Goal: Information Seeking & Learning: Learn about a topic

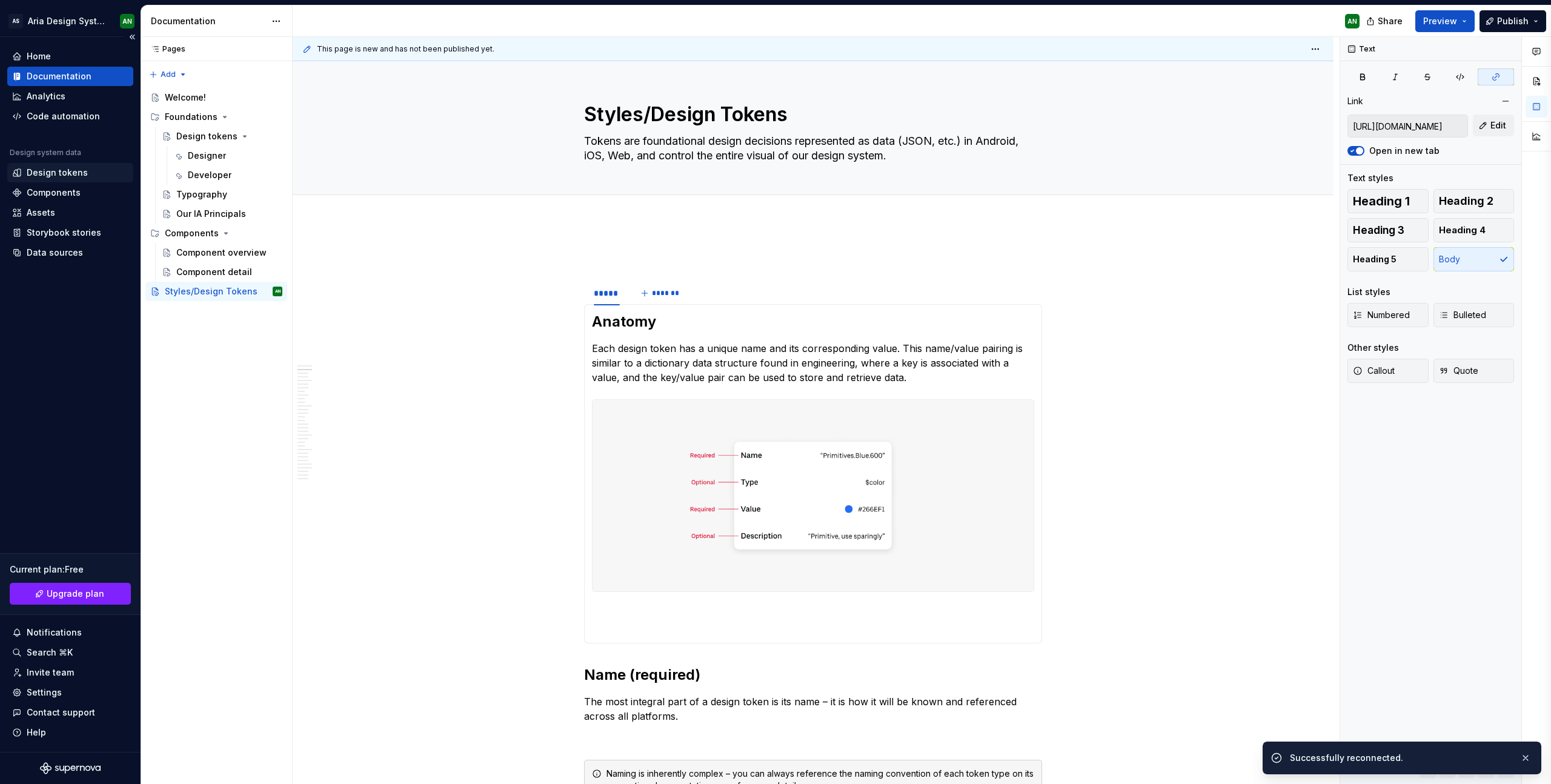
click at [64, 172] on div "Design tokens" at bounding box center [57, 172] width 61 height 12
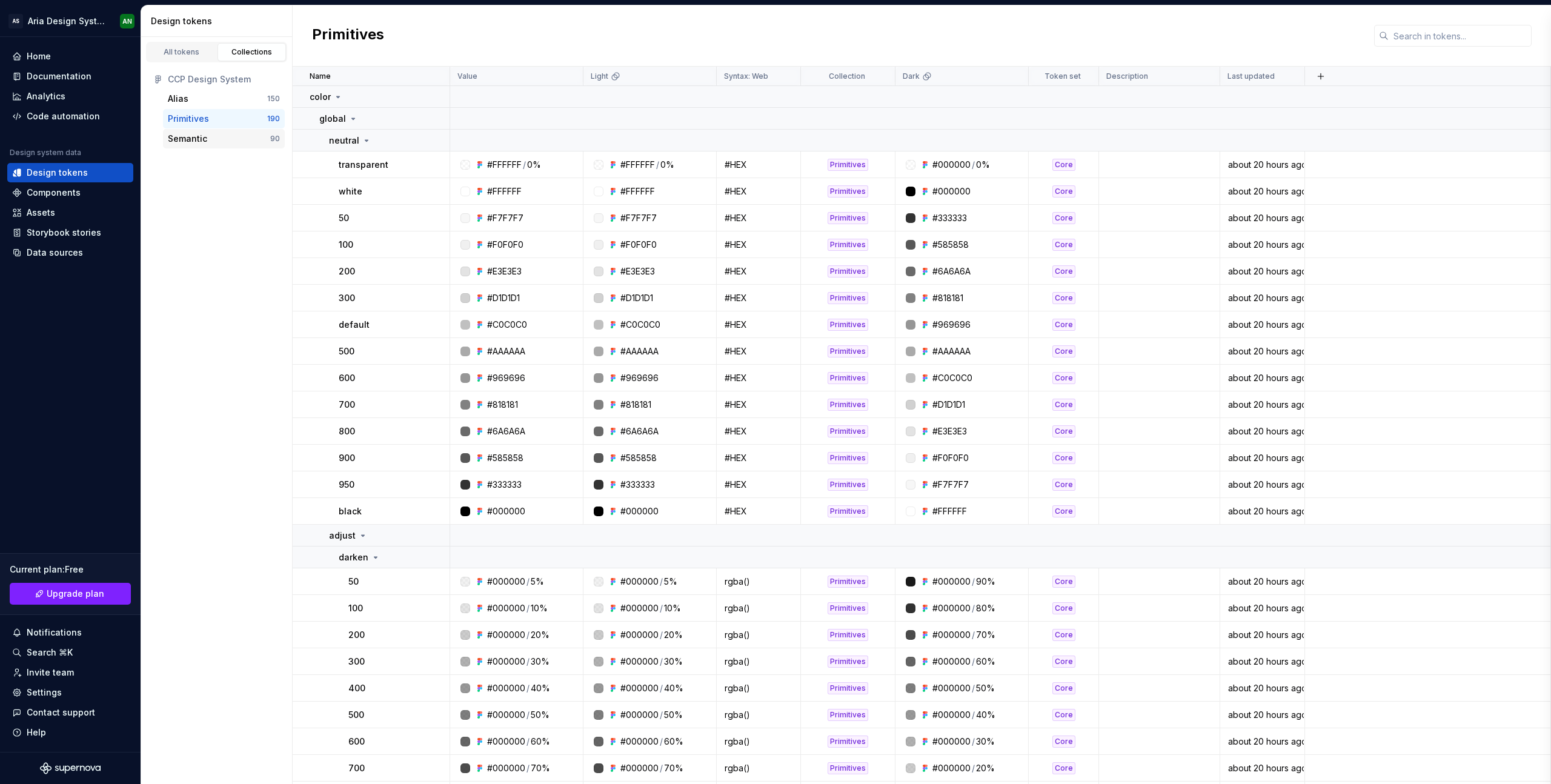
click at [190, 139] on div "Semantic" at bounding box center [187, 139] width 39 height 12
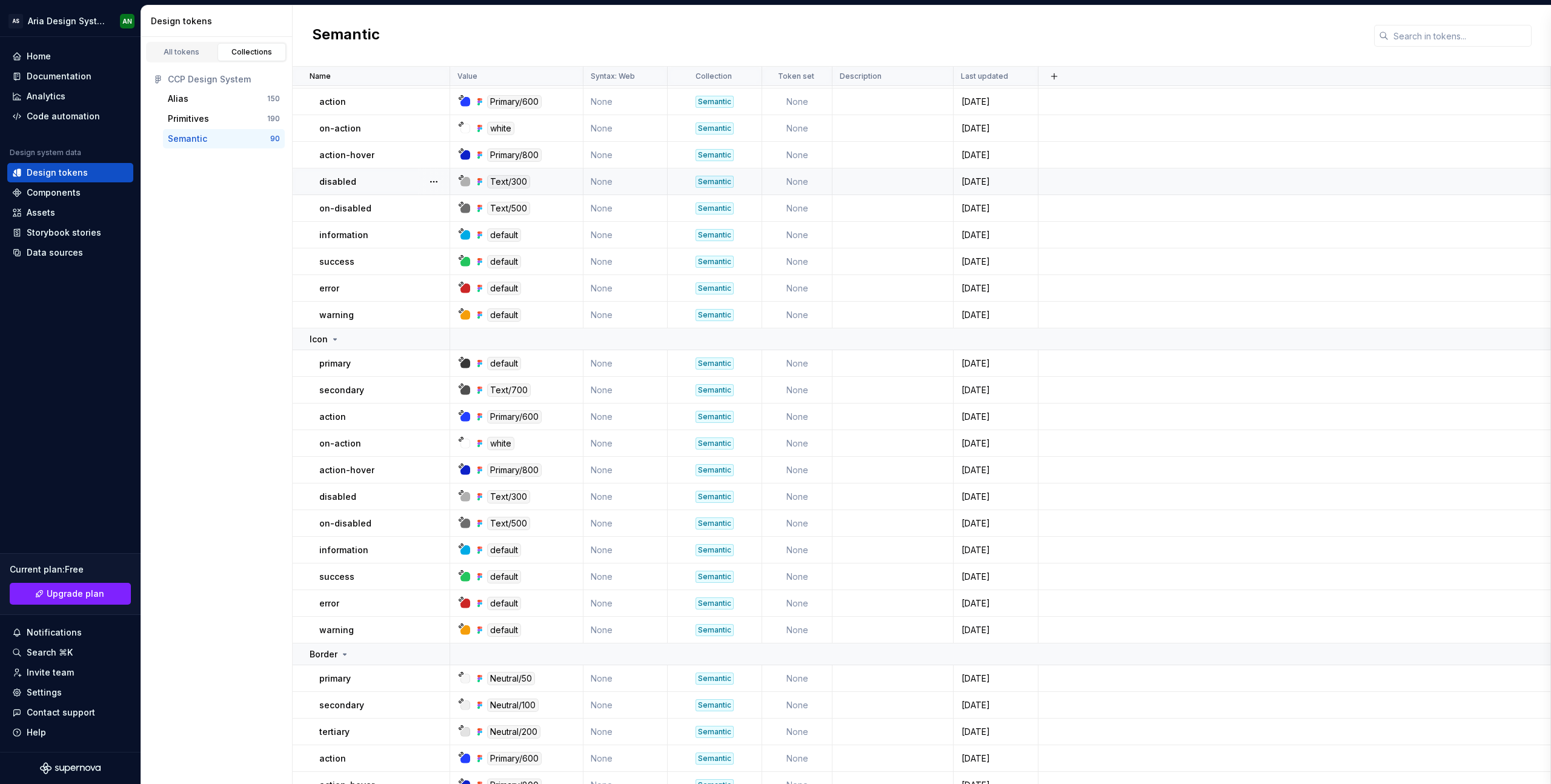
scroll to position [333, 0]
click at [203, 119] on div "Primitives" at bounding box center [188, 119] width 41 height 12
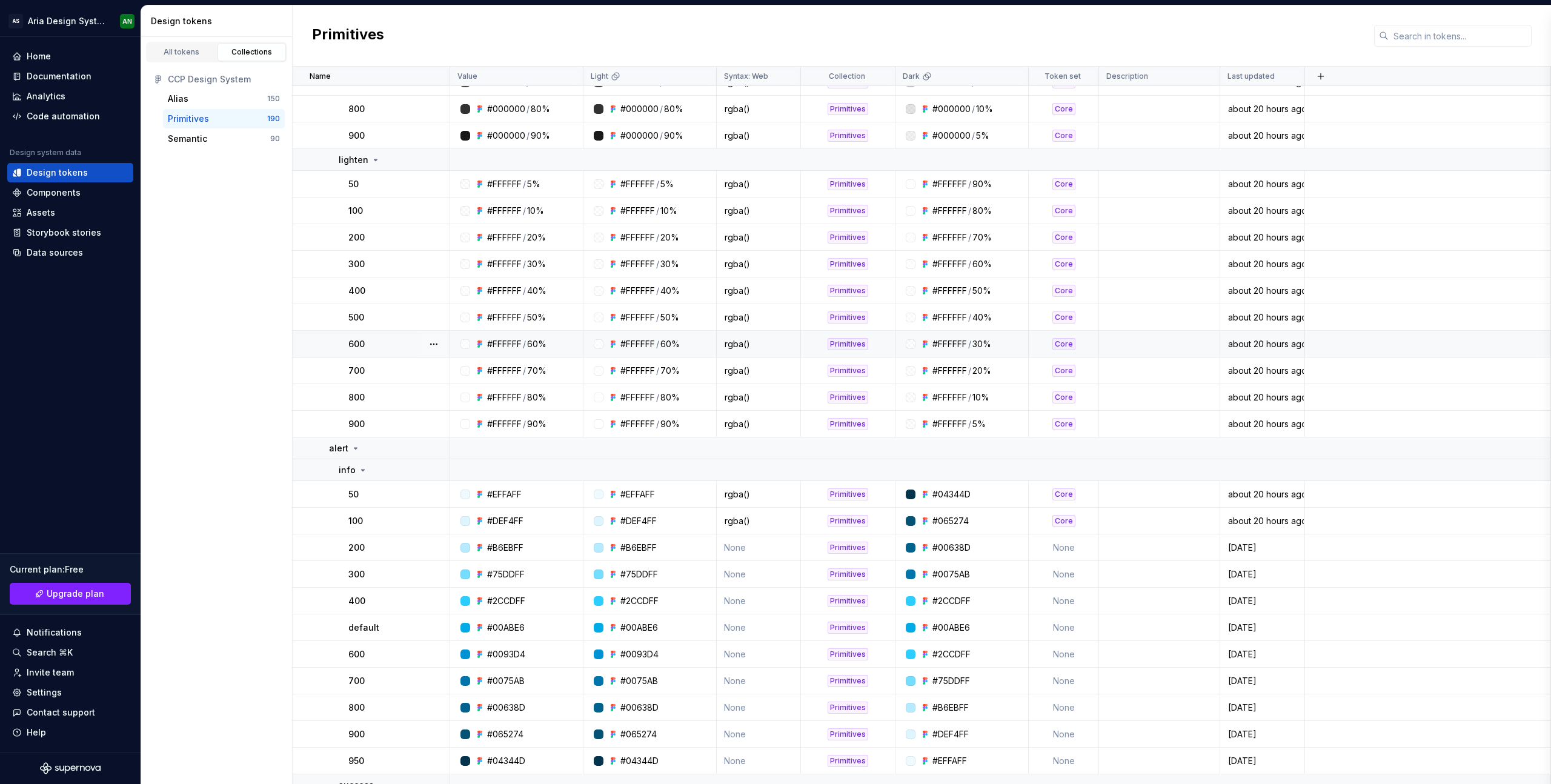
scroll to position [936, 0]
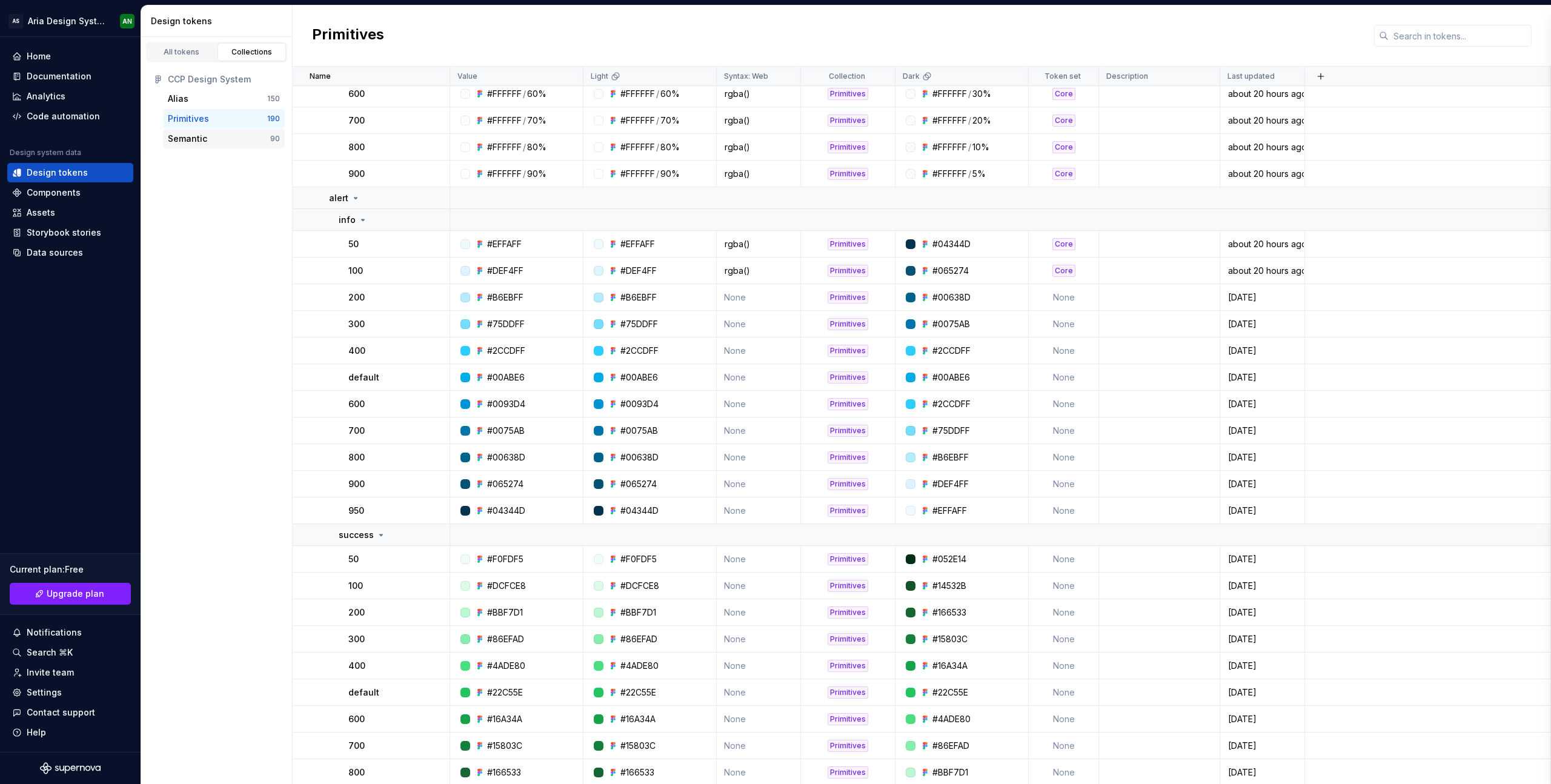
click at [189, 140] on div "Semantic" at bounding box center [187, 139] width 39 height 12
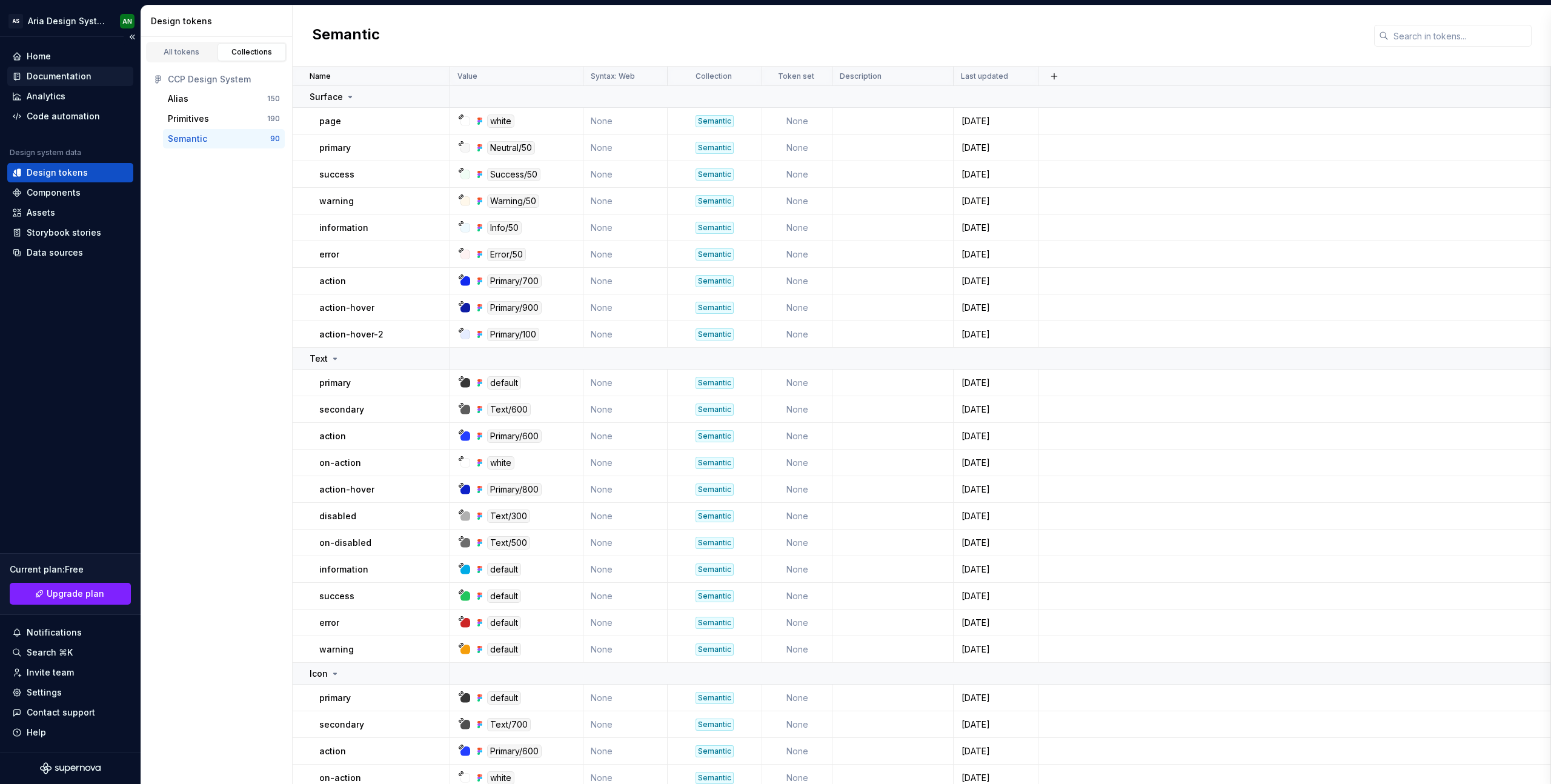
click at [61, 80] on div "Documentation" at bounding box center [59, 77] width 65 height 12
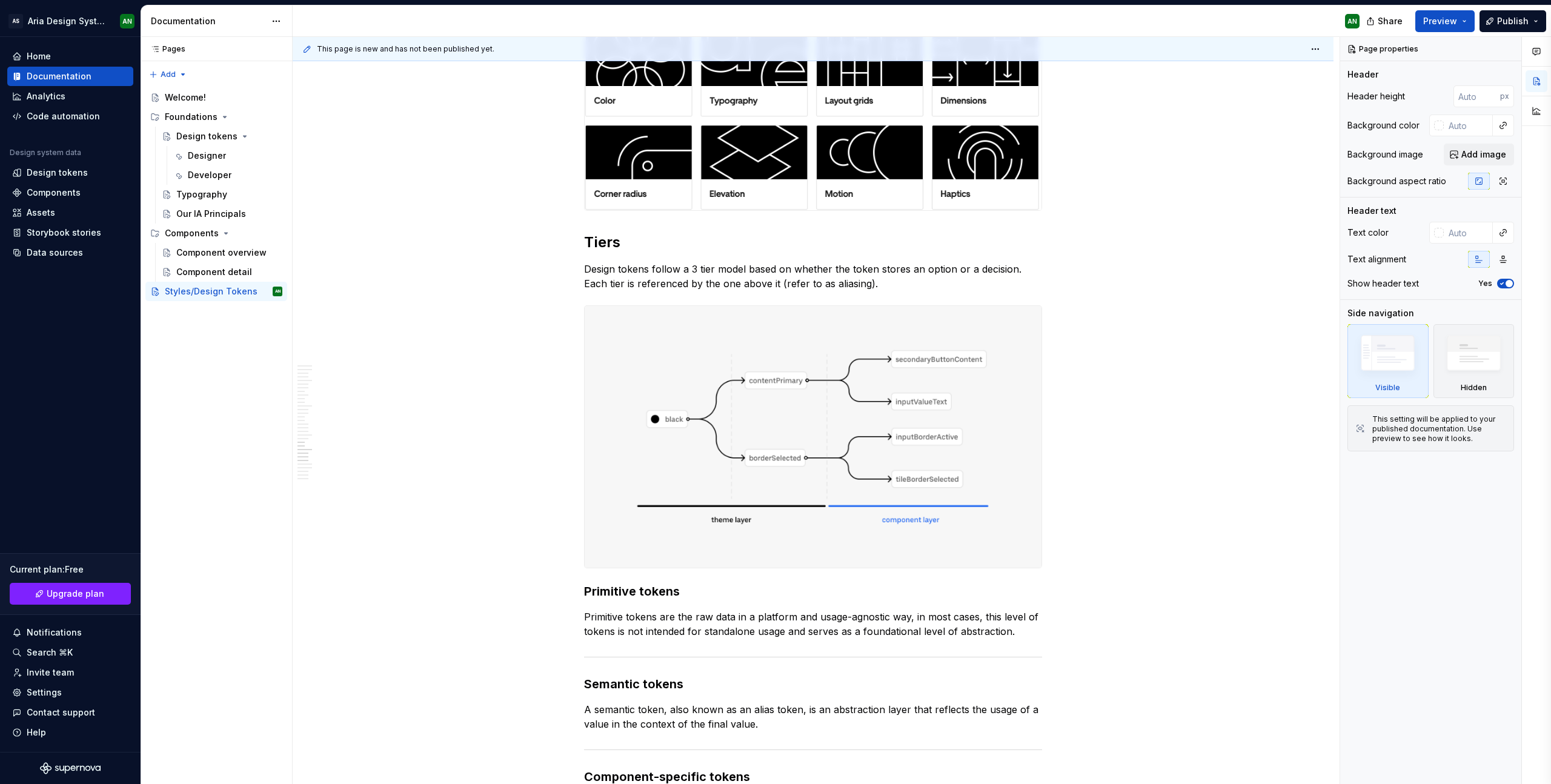
scroll to position [3618, 0]
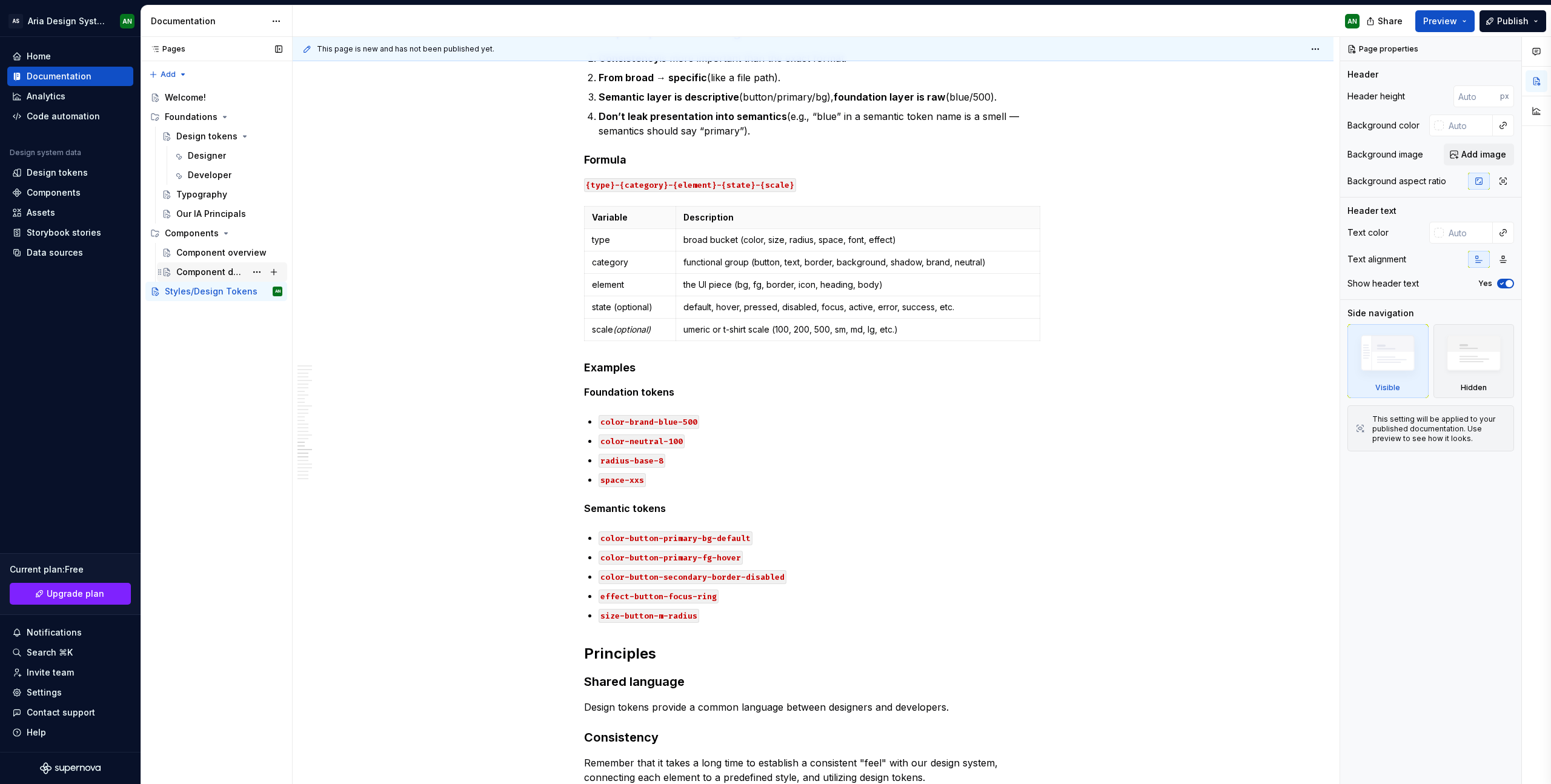
click at [214, 268] on div "Component detail" at bounding box center [211, 272] width 70 height 12
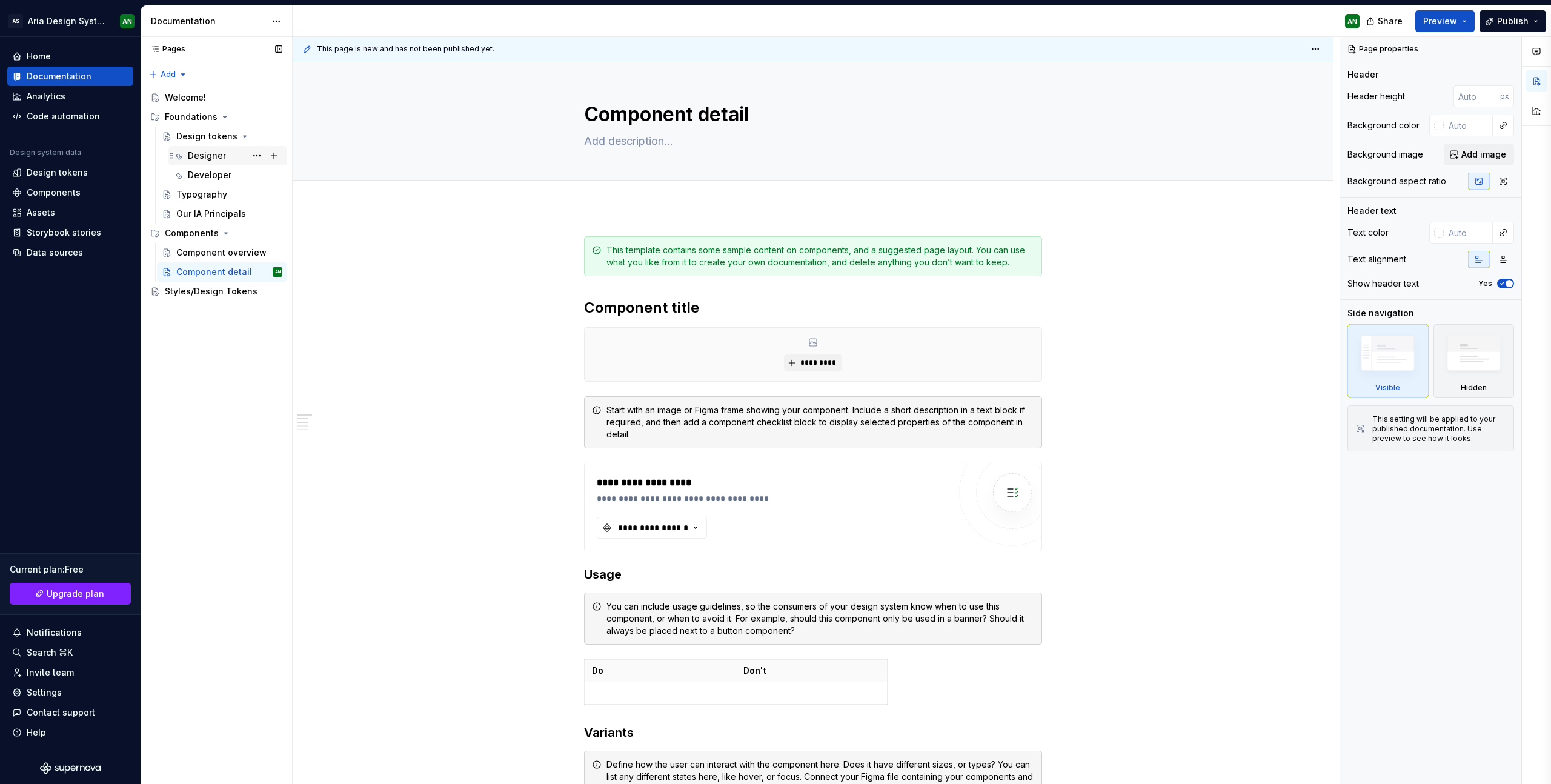
click at [204, 154] on div "Designer" at bounding box center [207, 155] width 38 height 12
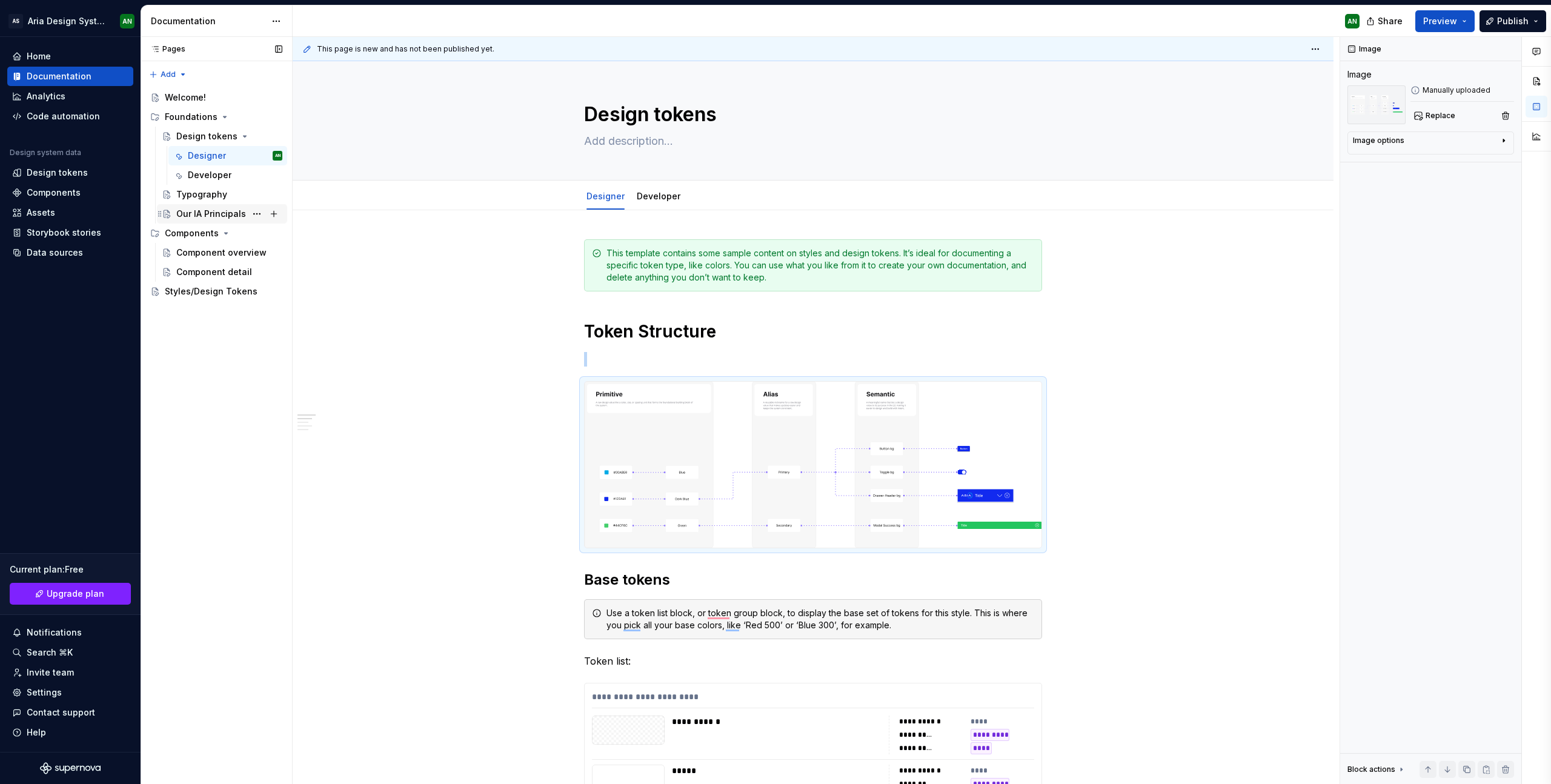
click at [228, 214] on div "Our IA Principals" at bounding box center [211, 214] width 70 height 12
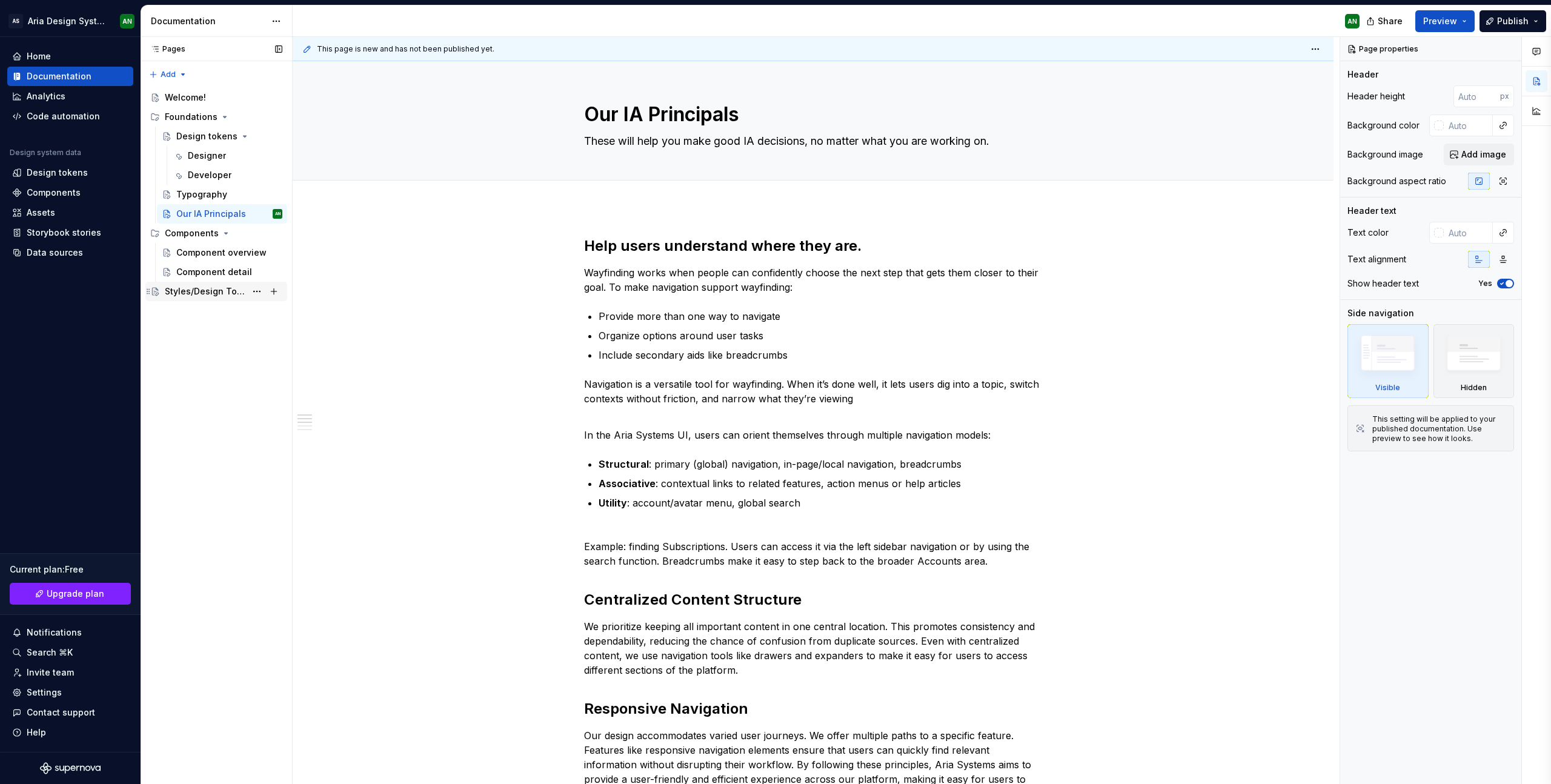
click at [210, 291] on div "Styles/Design Tokens" at bounding box center [205, 291] width 81 height 12
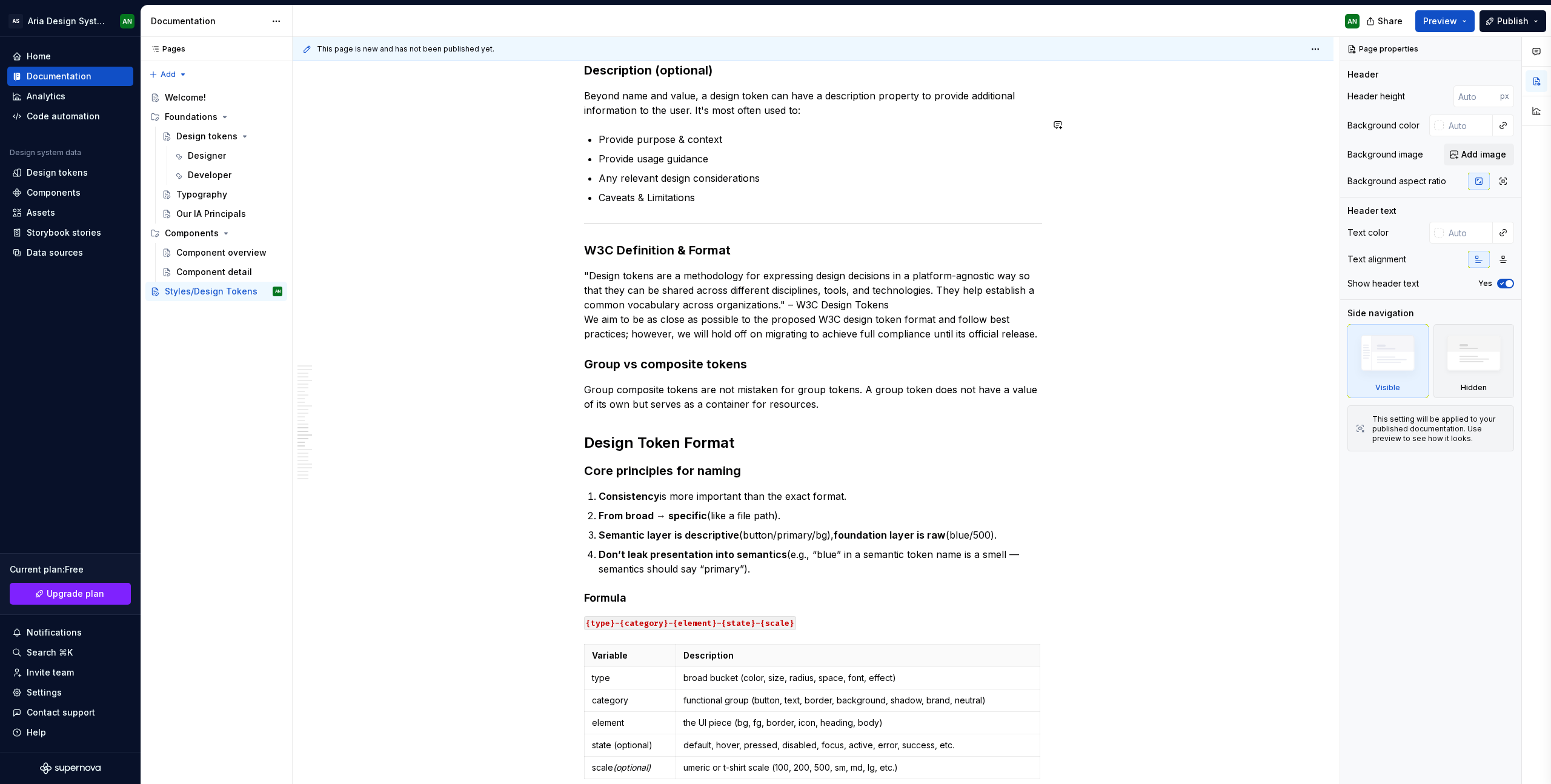
scroll to position [3276, 0]
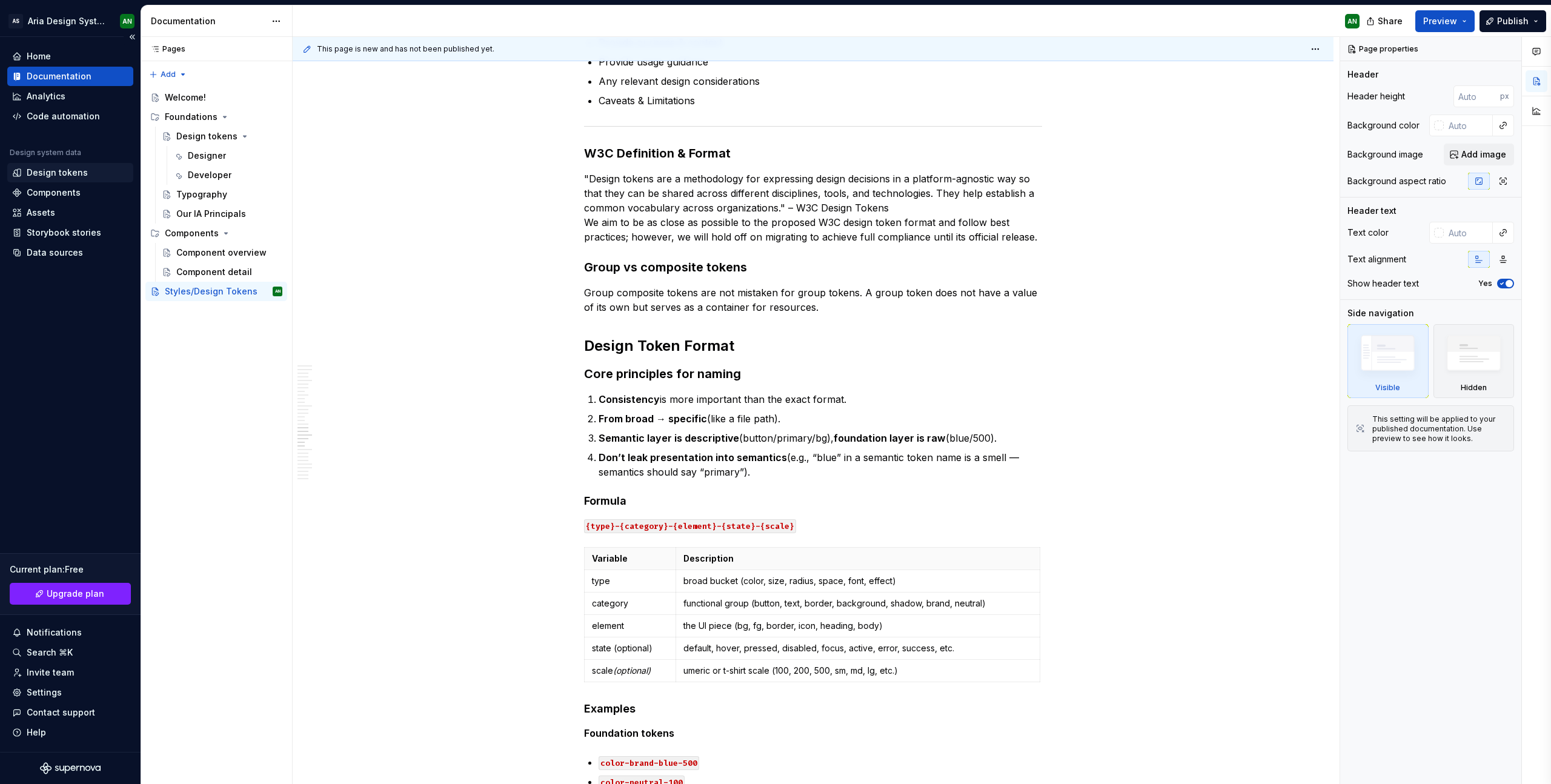
type textarea "*"
click at [66, 174] on div "Design tokens" at bounding box center [57, 172] width 61 height 12
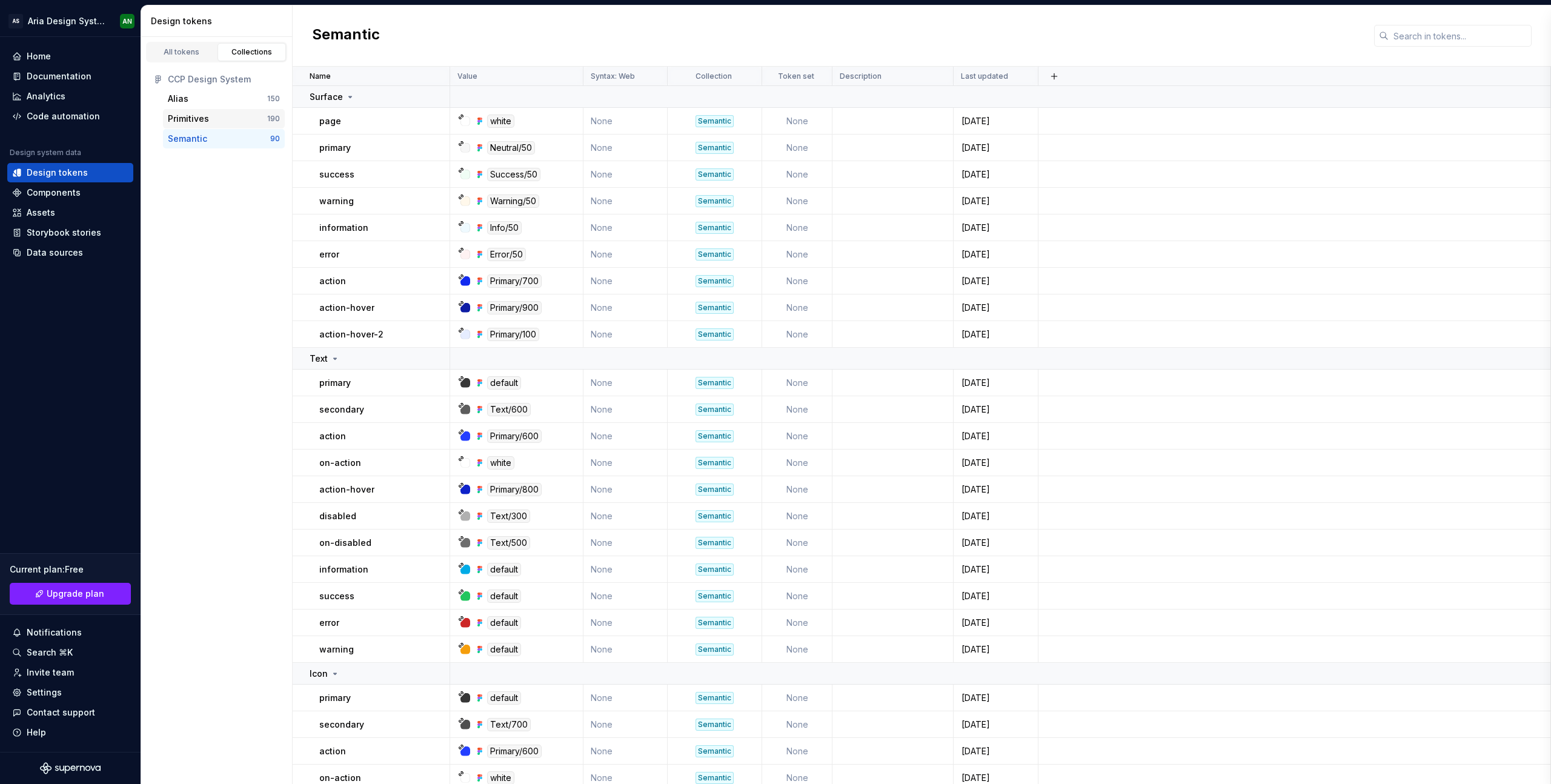
click at [192, 117] on div "Primitives" at bounding box center [188, 119] width 41 height 12
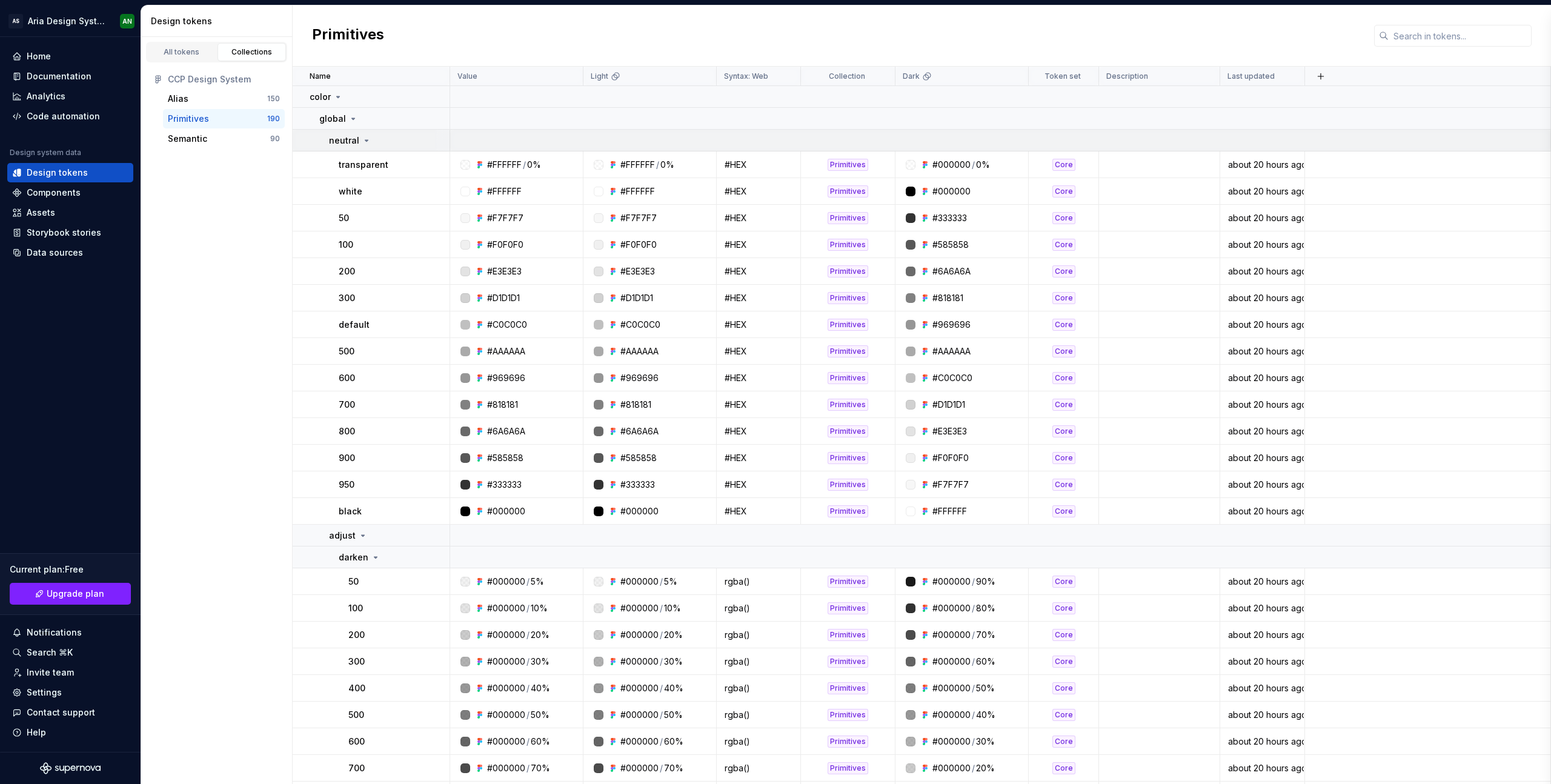
click at [366, 140] on icon at bounding box center [367, 140] width 3 height 1
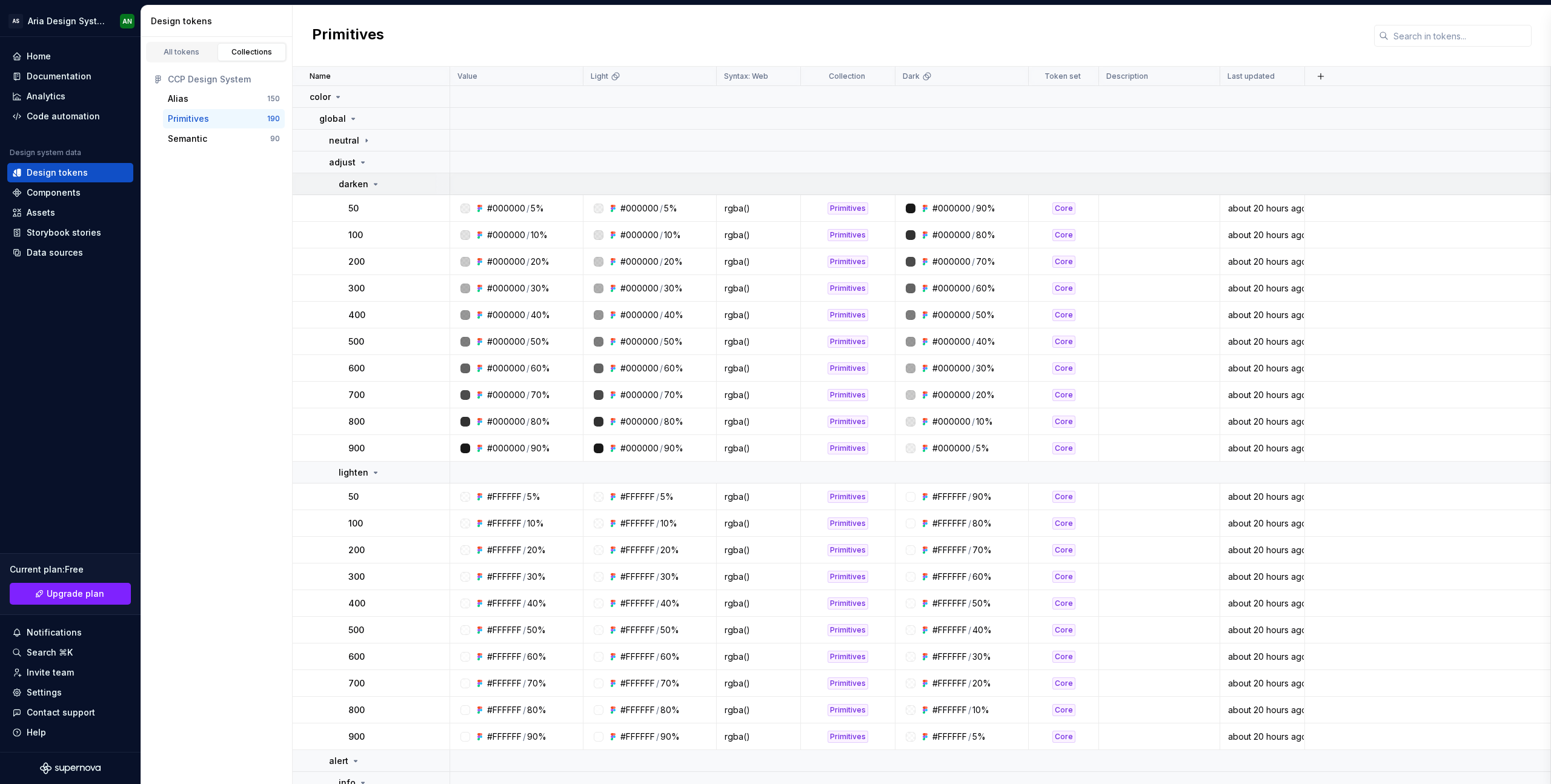
click at [371, 183] on icon at bounding box center [375, 184] width 10 height 10
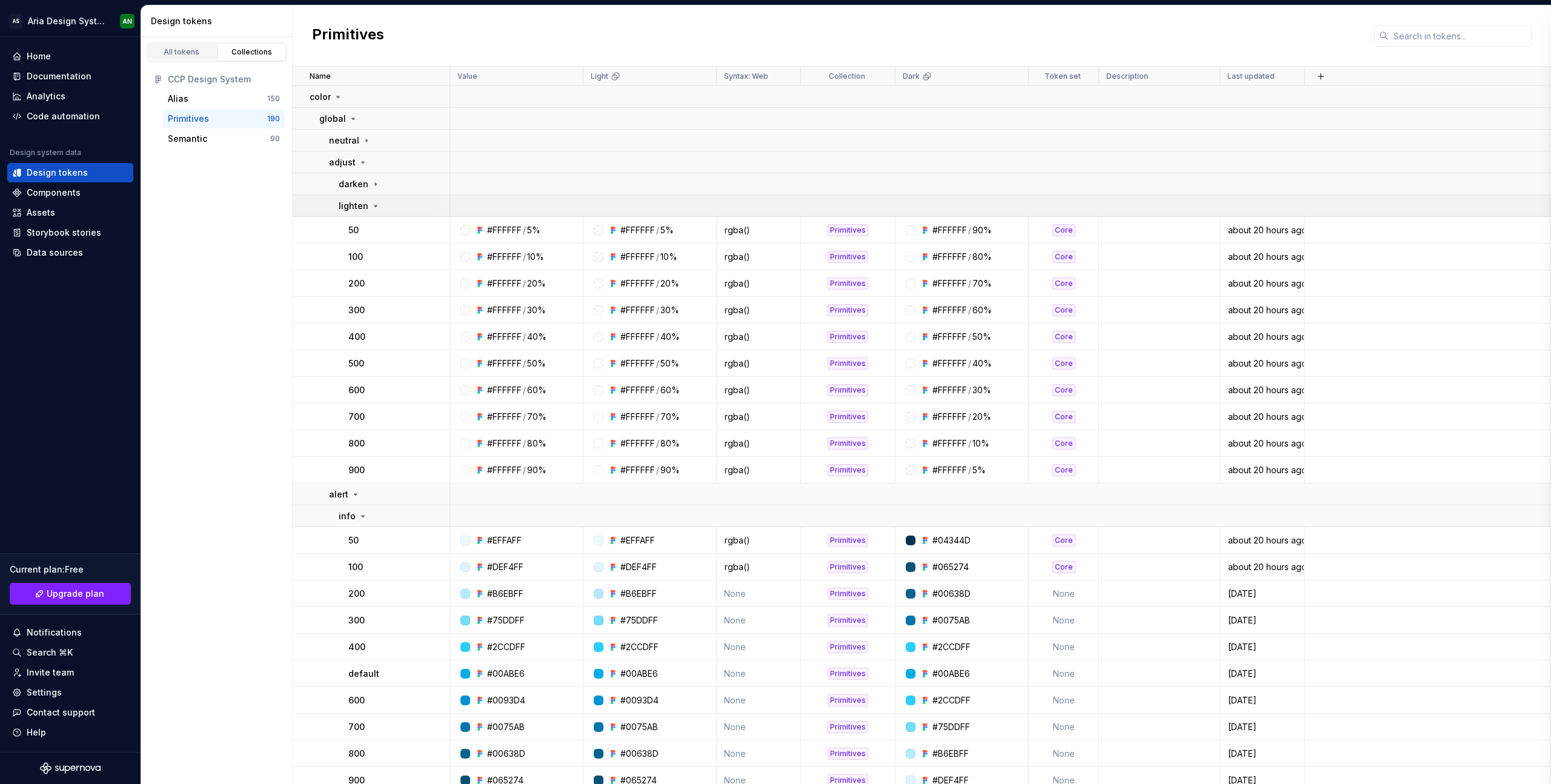
click at [375, 205] on icon at bounding box center [376, 206] width 3 height 1
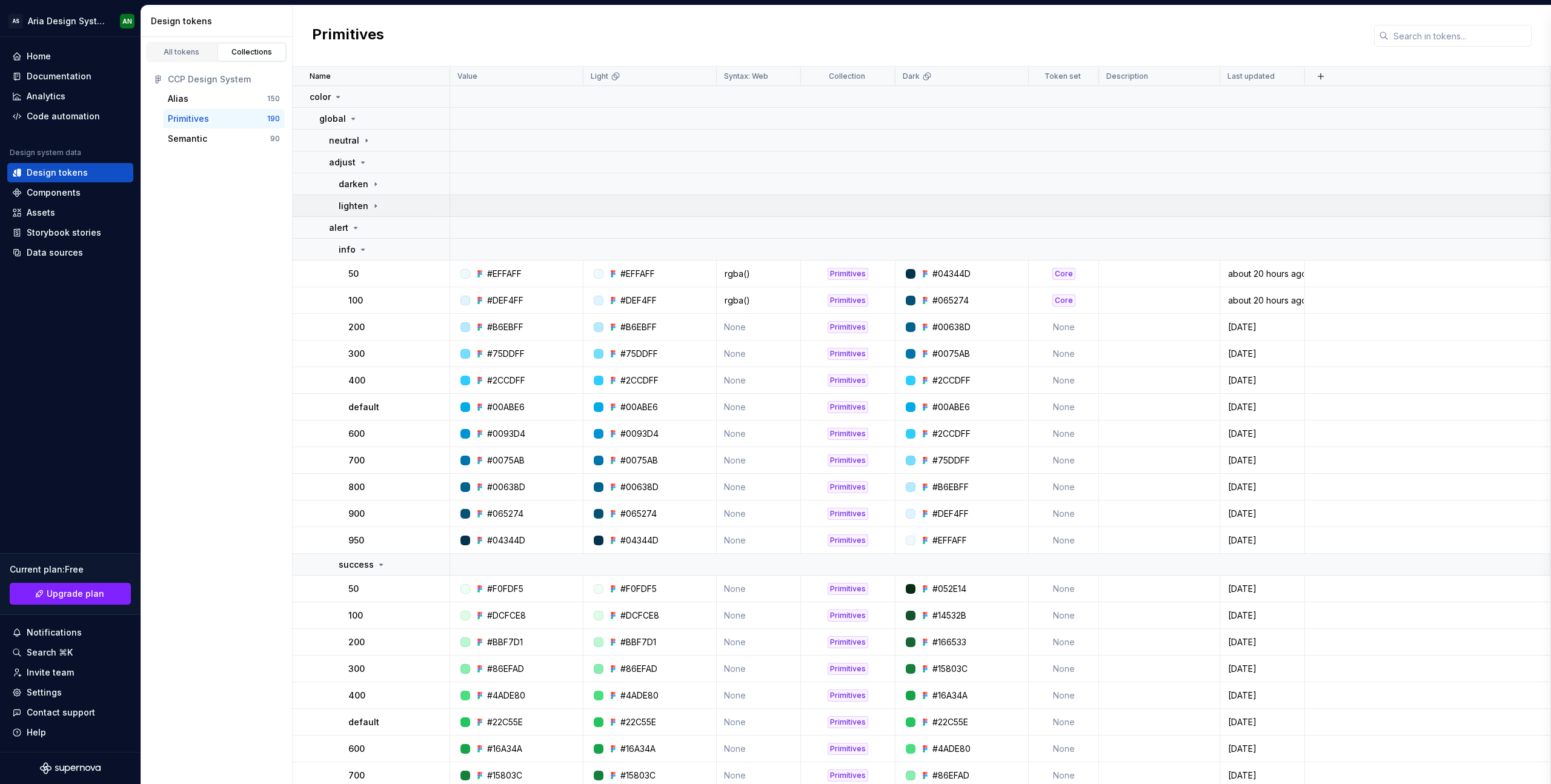
click at [372, 204] on icon at bounding box center [375, 206] width 10 height 10
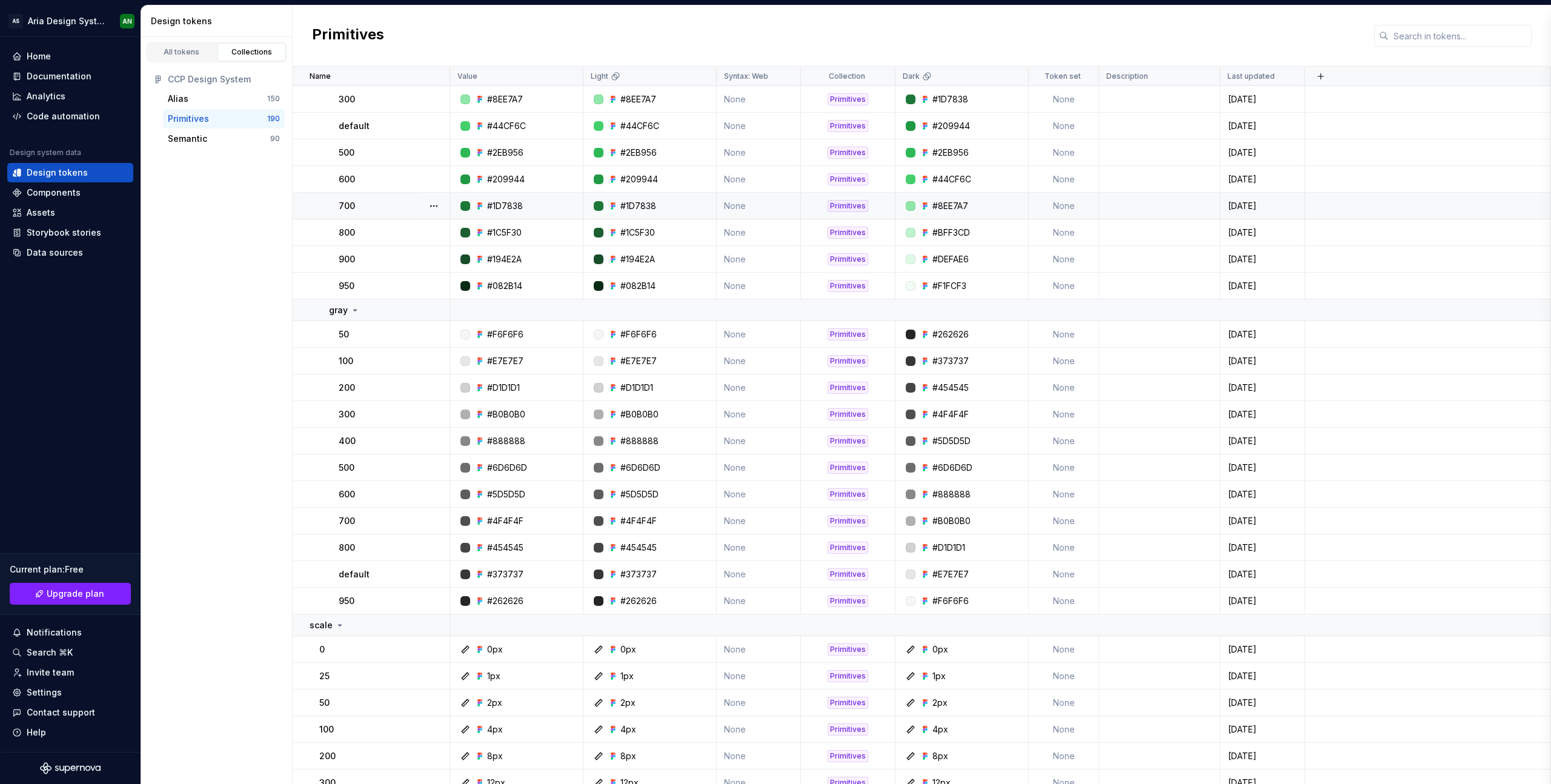
scroll to position [2293, 0]
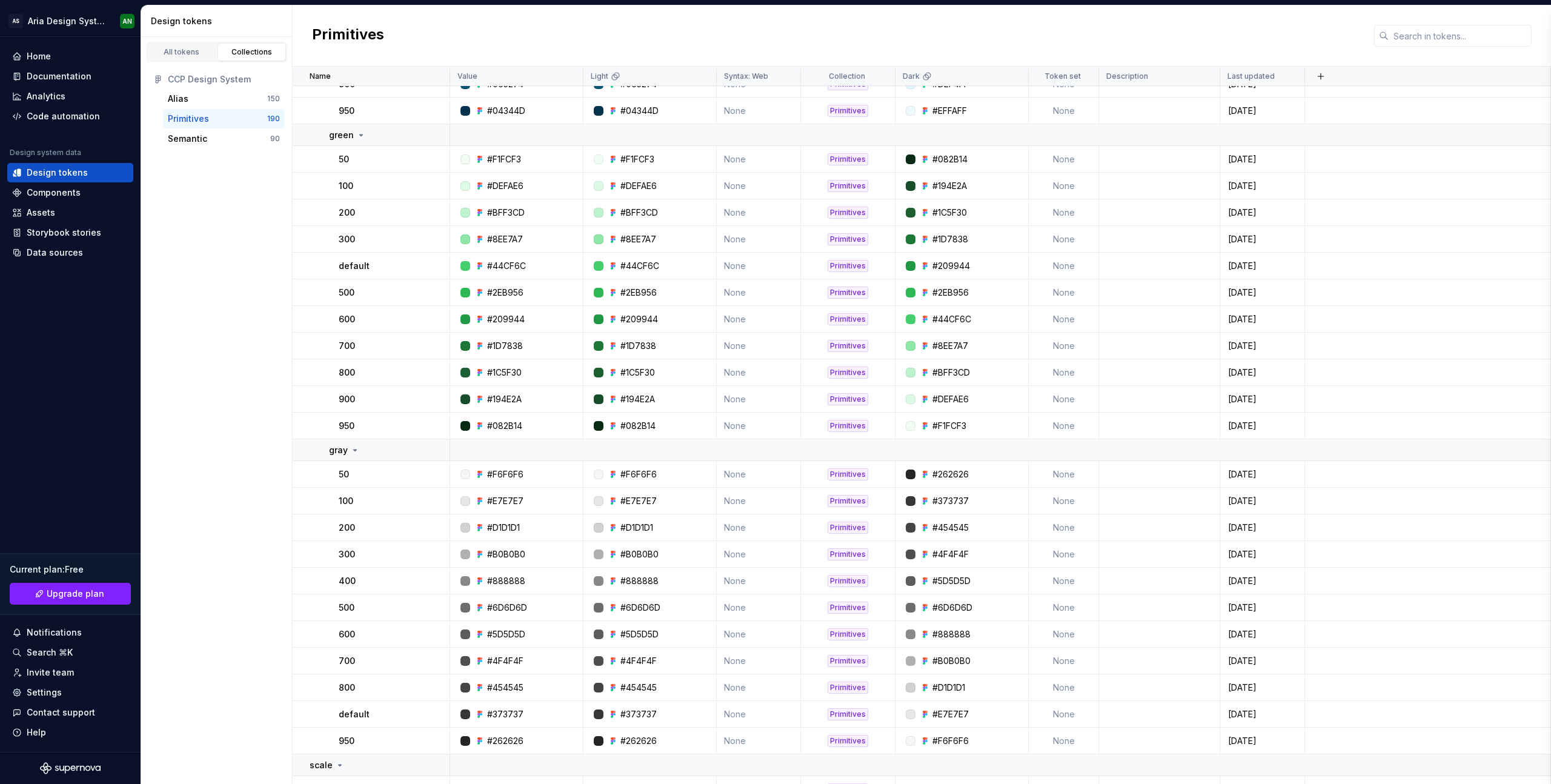
click at [428, 45] on div "Primitives" at bounding box center [922, 36] width 1258 height 61
click at [67, 75] on div "Documentation" at bounding box center [59, 77] width 65 height 12
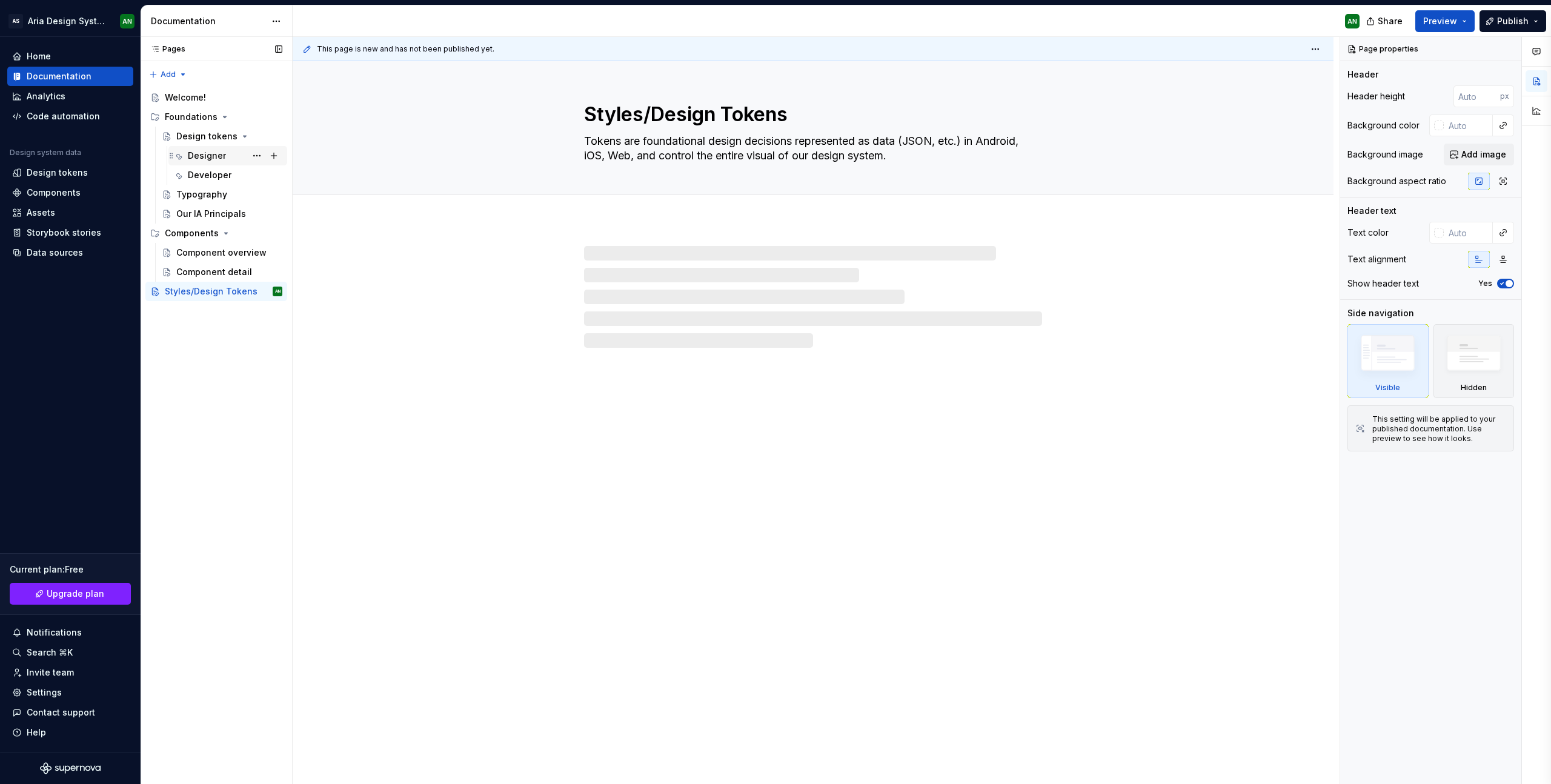
click at [206, 155] on div "Designer" at bounding box center [207, 155] width 38 height 12
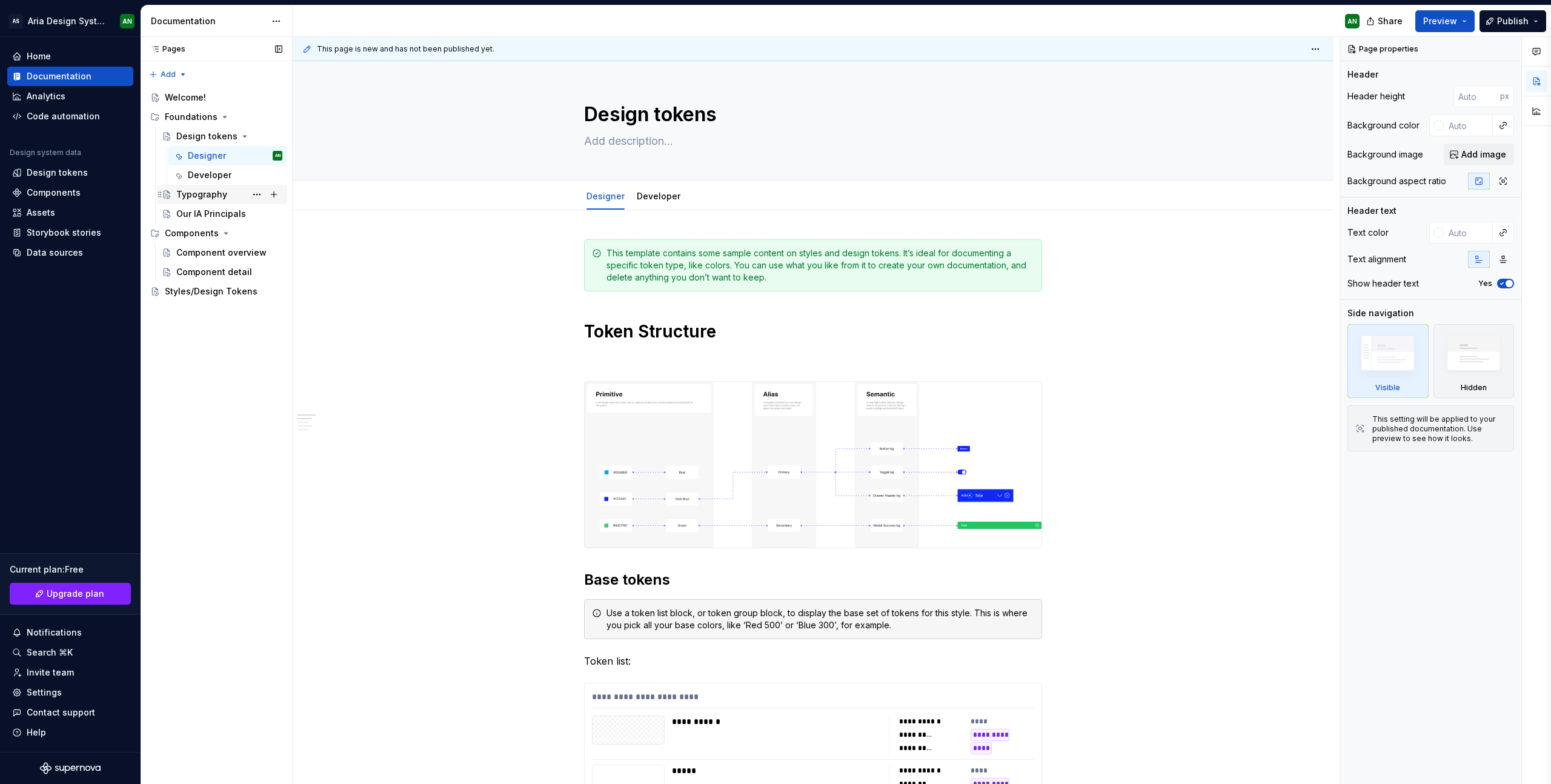
click at [209, 196] on div "Typography" at bounding box center [201, 195] width 51 height 12
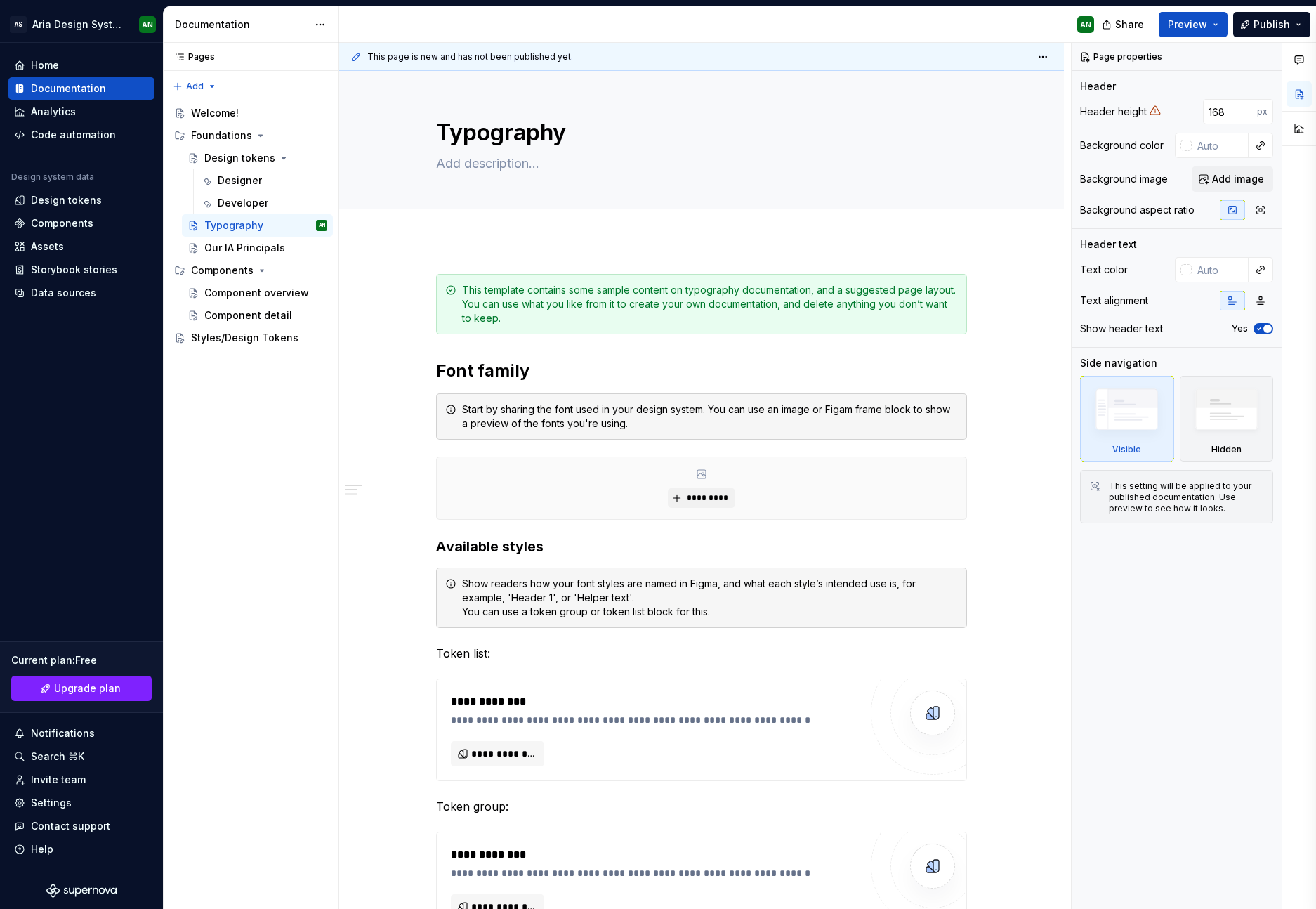
type textarea "*"
